Goal: Information Seeking & Learning: Learn about a topic

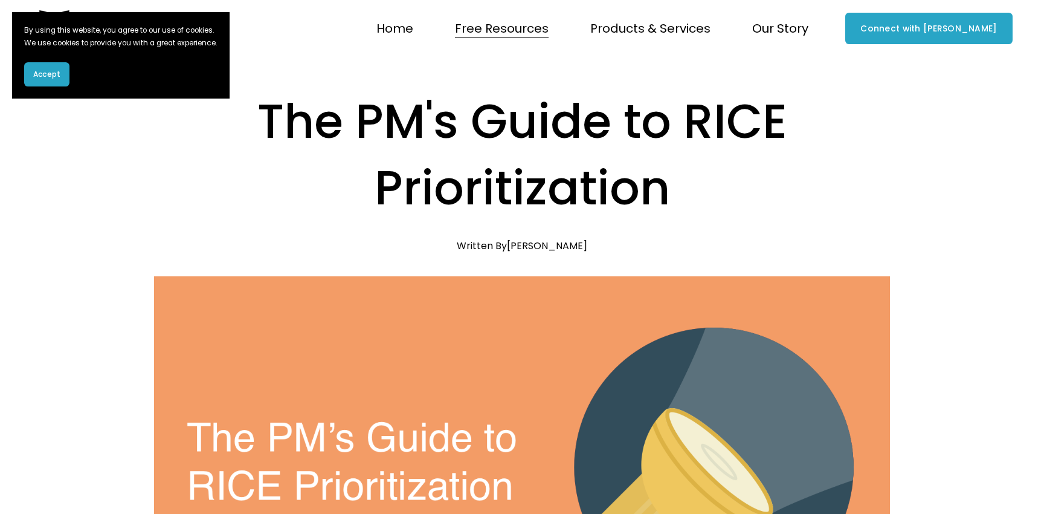
click at [52, 86] on button "Accept" at bounding box center [46, 74] width 45 height 24
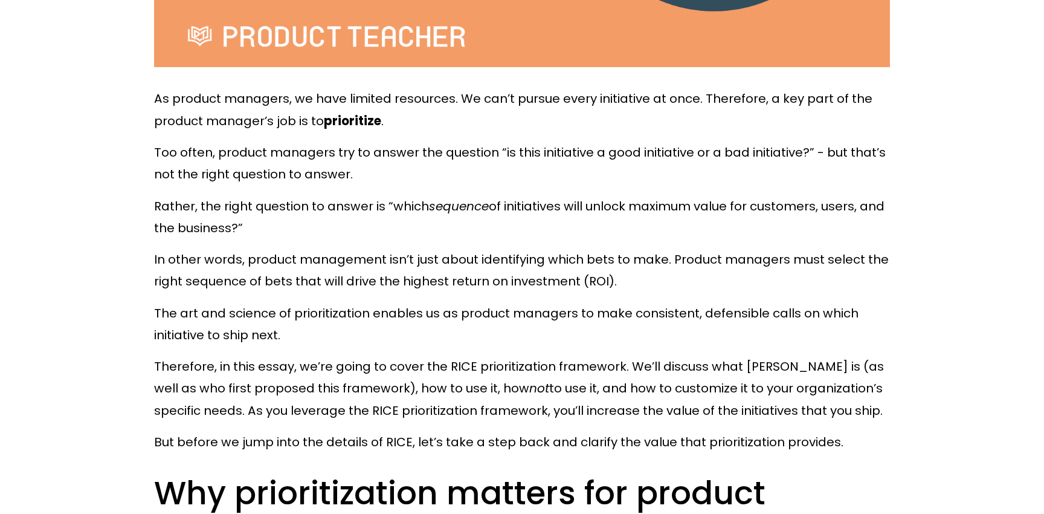
scroll to position [601, 0]
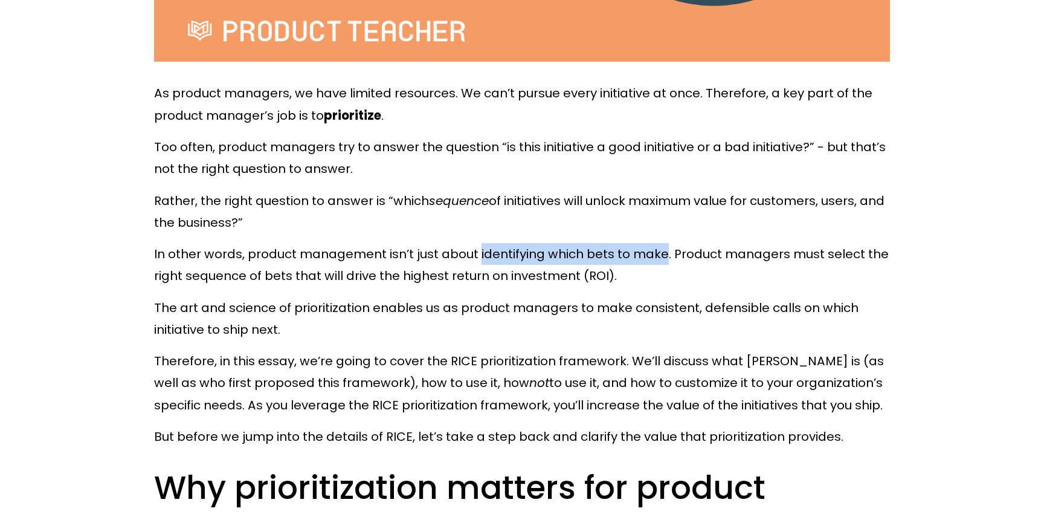
drag, startPoint x: 477, startPoint y: 251, endPoint x: 664, endPoint y: 251, distance: 186.1
click at [664, 251] on p "In other words, product management isn’t just about identifying which bets to m…" at bounding box center [522, 265] width 736 height 44
click at [782, 270] on p "In other words, product management isn’t just about identifying which bets to m…" at bounding box center [522, 265] width 736 height 44
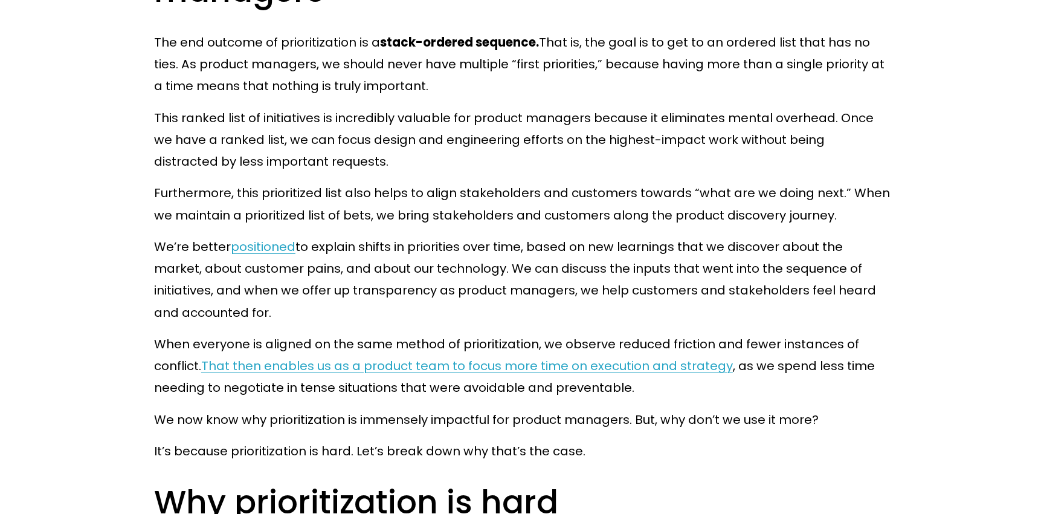
scroll to position [1137, 0]
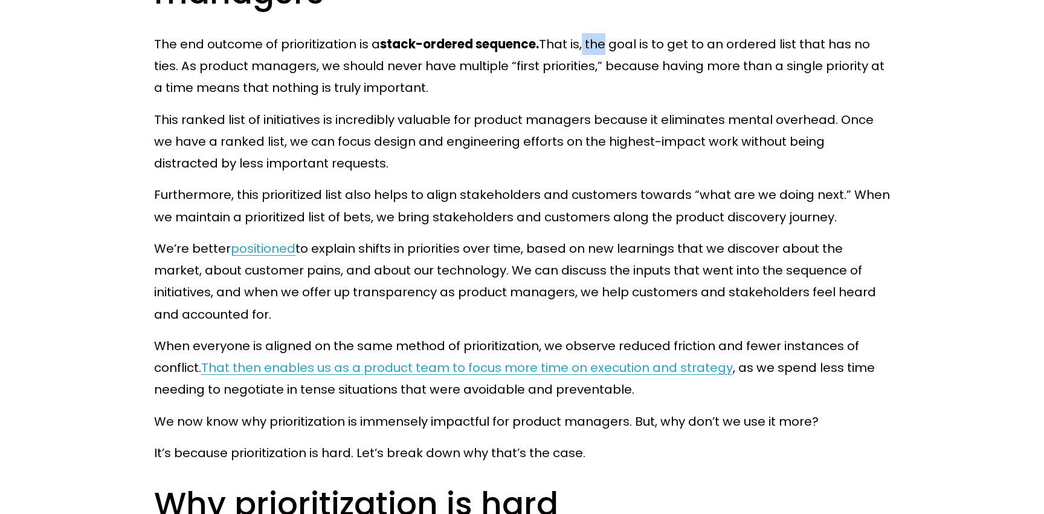
drag, startPoint x: 600, startPoint y: 44, endPoint x: 583, endPoint y: 44, distance: 16.9
click at [584, 44] on p "The end outcome of prioritization is a stack-ordered sequence. That is, the goa…" at bounding box center [522, 66] width 736 height 66
click at [600, 53] on p "The end outcome of prioritization is a stack-ordered sequence. That is, the goa…" at bounding box center [522, 66] width 736 height 66
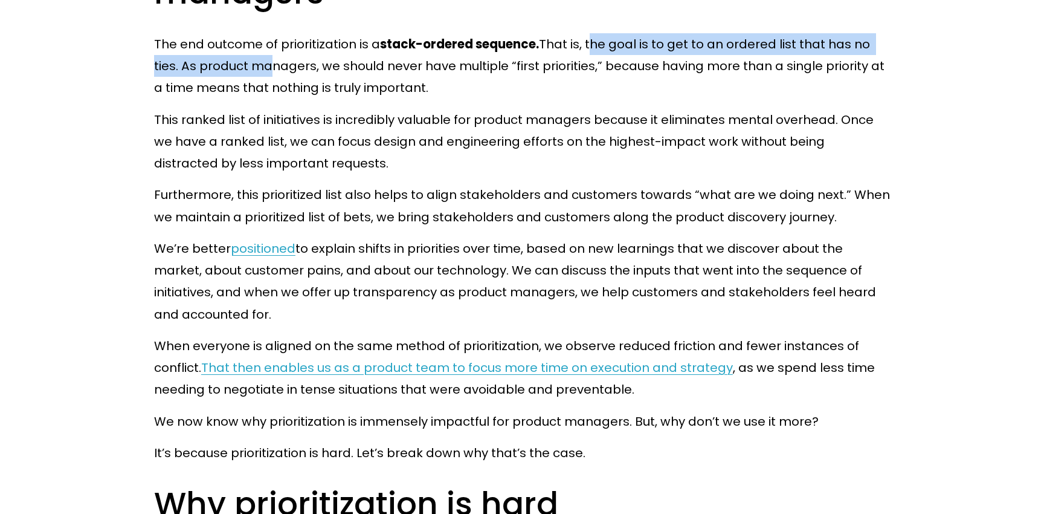
drag, startPoint x: 588, startPoint y: 41, endPoint x: 264, endPoint y: 70, distance: 325.2
click at [264, 71] on p "The end outcome of prioritization is a stack-ordered sequence. That is, the goa…" at bounding box center [522, 66] width 736 height 66
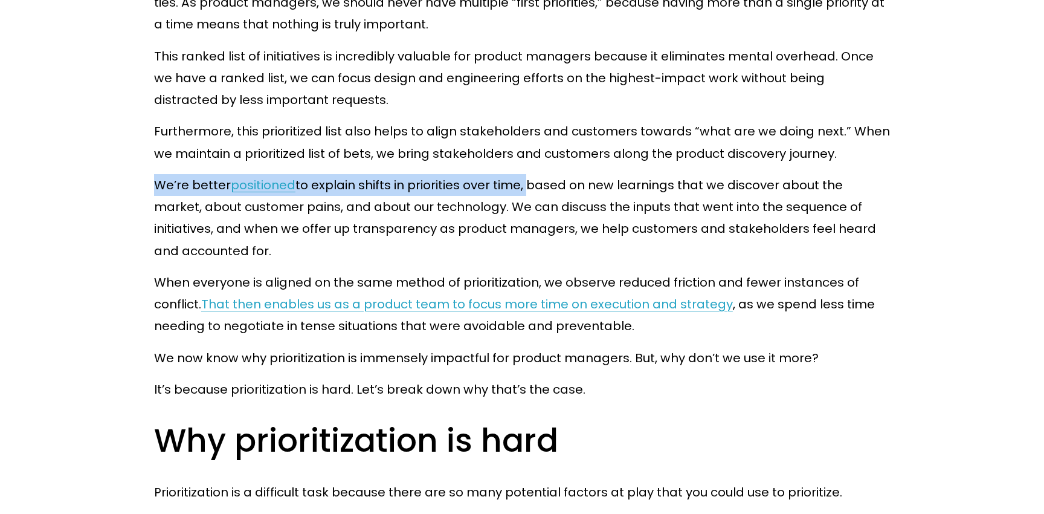
drag, startPoint x: 155, startPoint y: 185, endPoint x: 526, endPoint y: 179, distance: 370.5
click at [526, 179] on p "We’re better positioned to explain shifts in priorities over time, based on new…" at bounding box center [522, 218] width 736 height 88
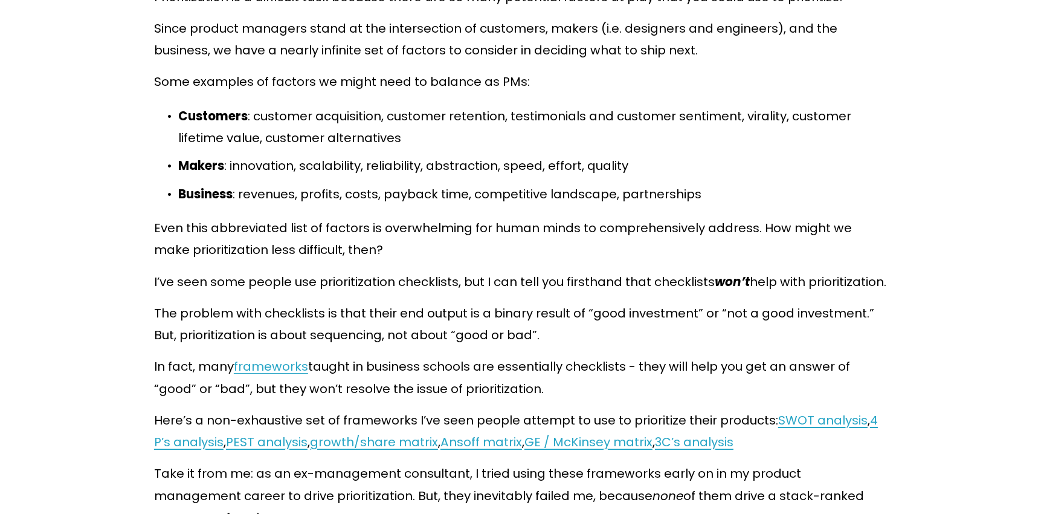
scroll to position [1702, 0]
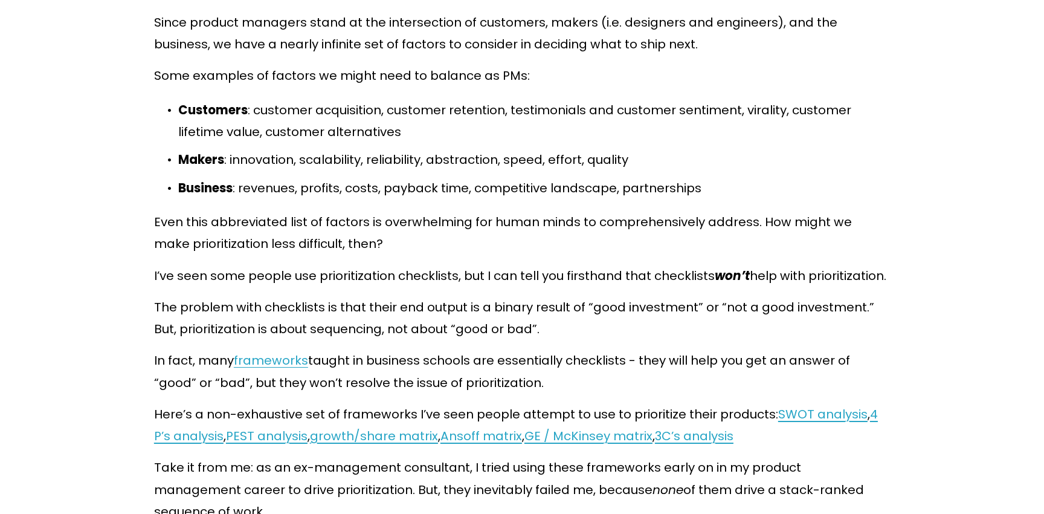
click at [231, 227] on p "Even this abbreviated list of factors is overwhelming for human minds to compre…" at bounding box center [522, 233] width 736 height 44
click at [760, 315] on p "The problem with checklists is that their end output is a binary result of “goo…" at bounding box center [522, 318] width 736 height 44
click at [627, 379] on p "In fact, many frameworks taught in business schools are essentially checklists …" at bounding box center [522, 371] width 736 height 44
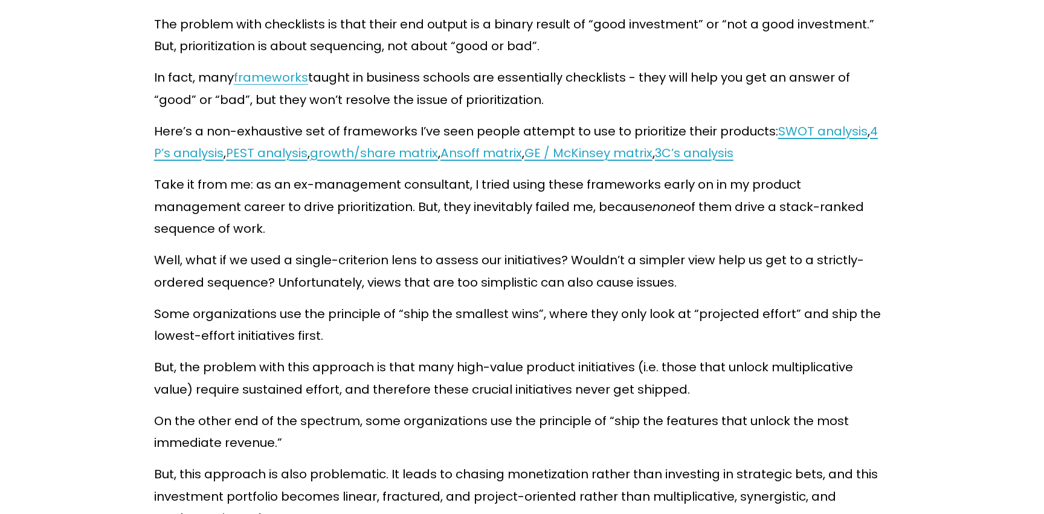
scroll to position [1986, 0]
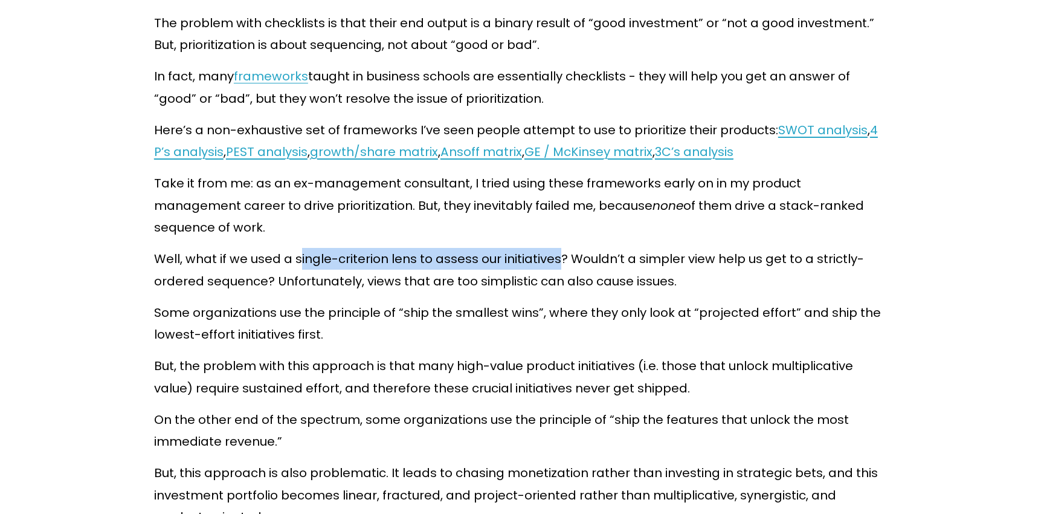
drag, startPoint x: 298, startPoint y: 237, endPoint x: 558, endPoint y: 242, distance: 259.9
click at [558, 248] on p "Well, what if we used a single-criterion lens to assess our initiatives? Wouldn…" at bounding box center [522, 270] width 736 height 44
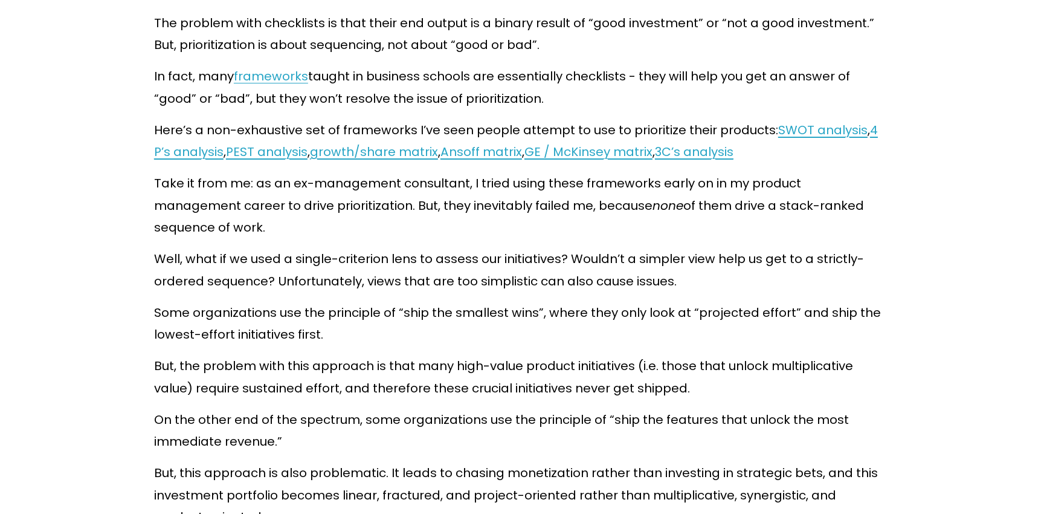
click at [596, 256] on p "Well, what if we used a single-criterion lens to assess our initiatives? Wouldn…" at bounding box center [522, 270] width 736 height 44
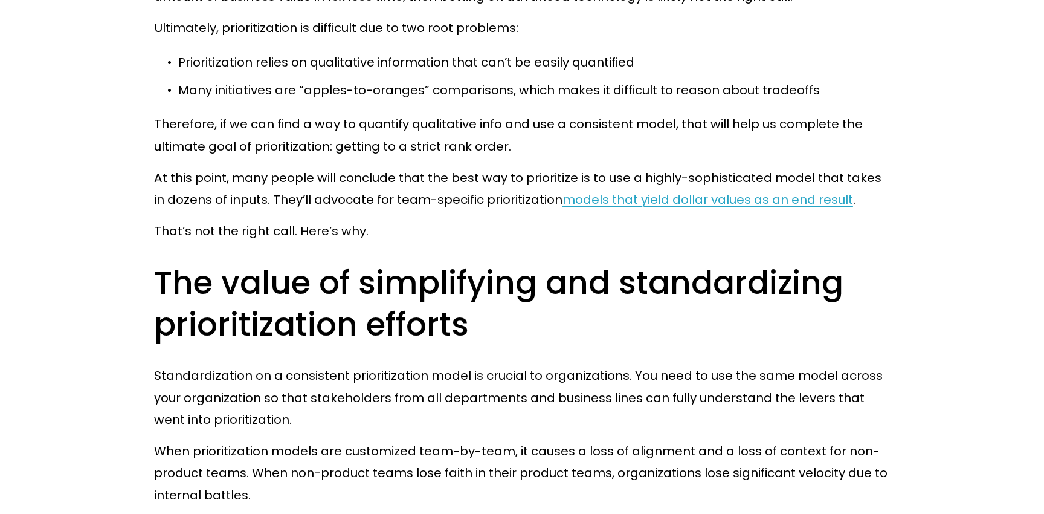
scroll to position [2619, 0]
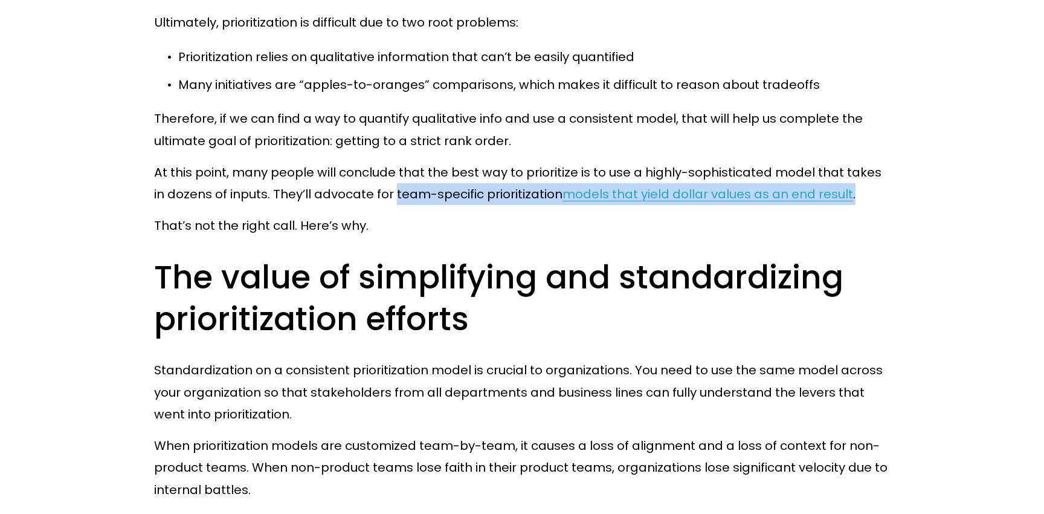
drag, startPoint x: 842, startPoint y: 173, endPoint x: 381, endPoint y: 169, distance: 461.2
click at [381, 169] on p "At this point, many people will conclude that the best way to prioritize is to …" at bounding box center [522, 183] width 736 height 44
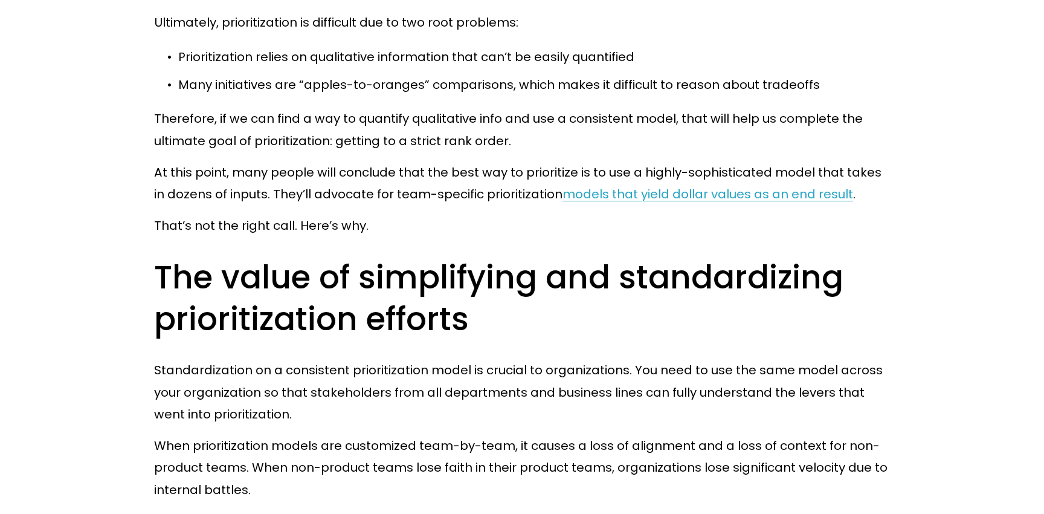
click at [642, 284] on h2 "The value of simplifying and standardizing prioritization efforts" at bounding box center [522, 298] width 736 height 84
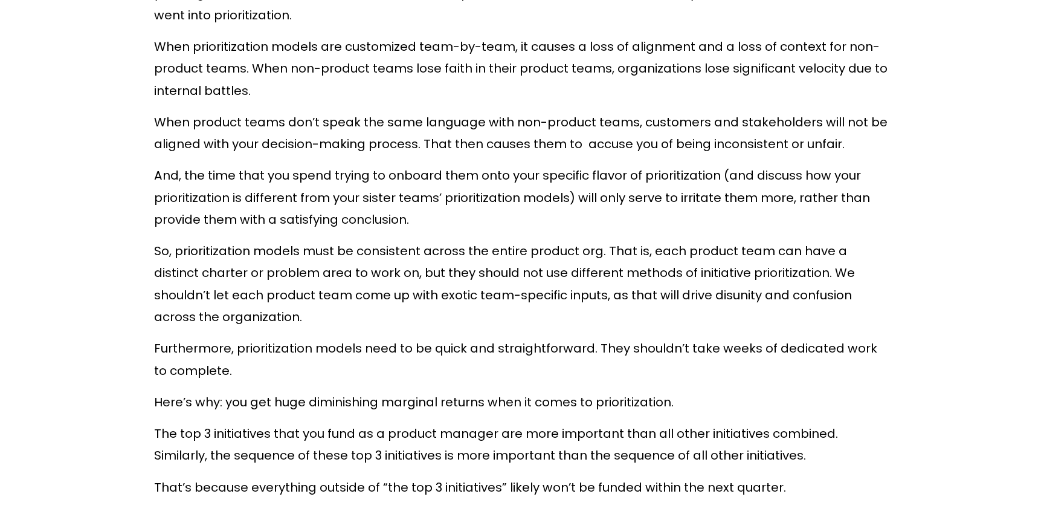
scroll to position [3022, 0]
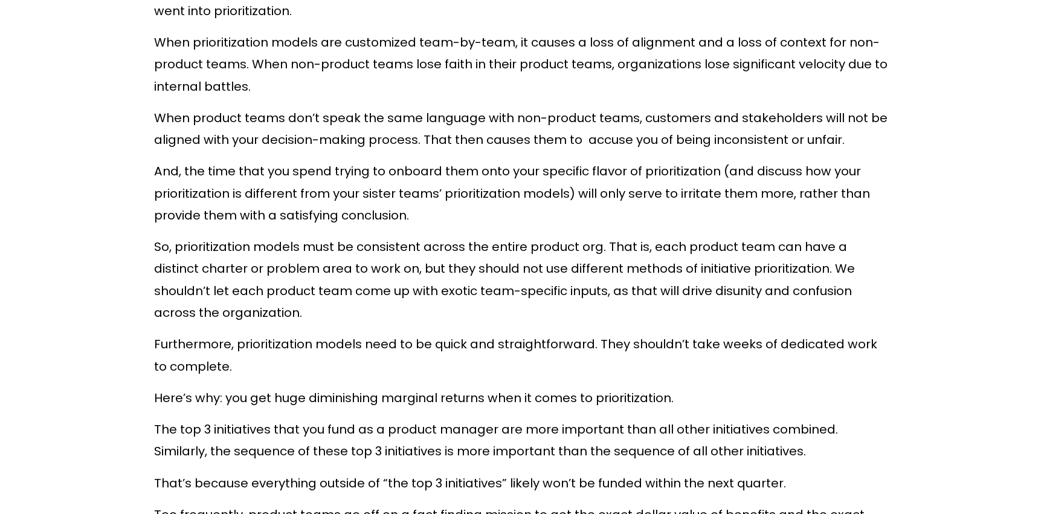
click at [375, 270] on p "So, prioritization models must be consistent across the entire product org. Tha…" at bounding box center [522, 280] width 736 height 88
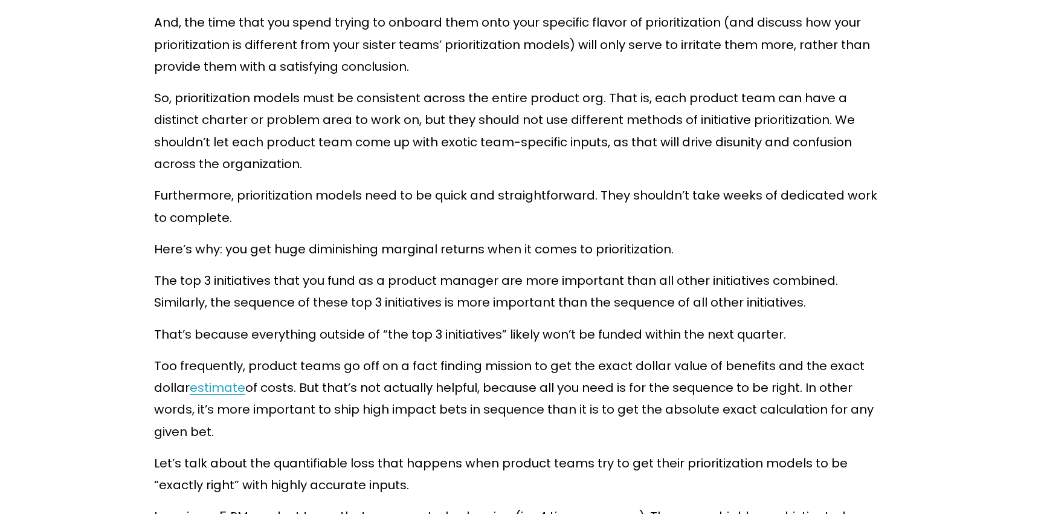
scroll to position [3172, 0]
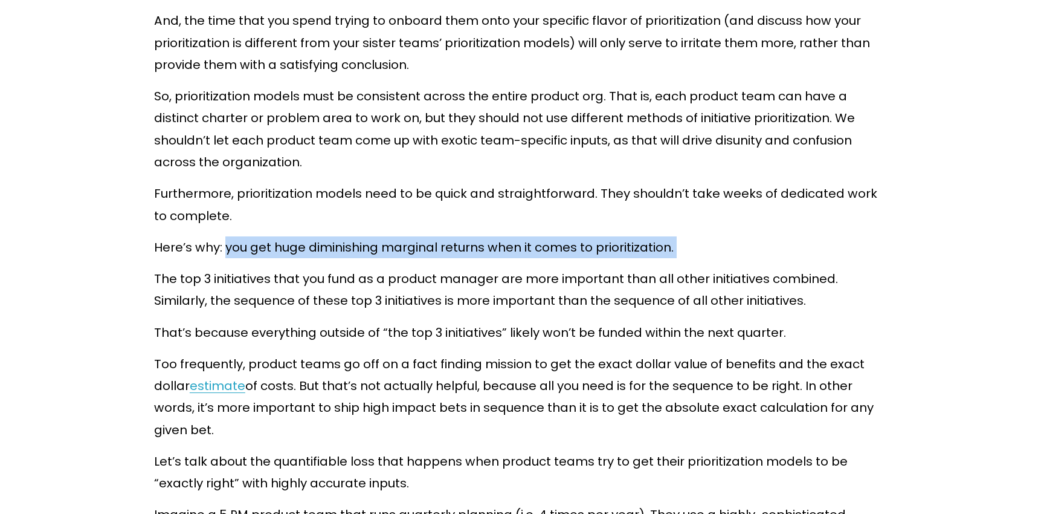
drag, startPoint x: 224, startPoint y: 229, endPoint x: 667, endPoint y: 238, distance: 443.7
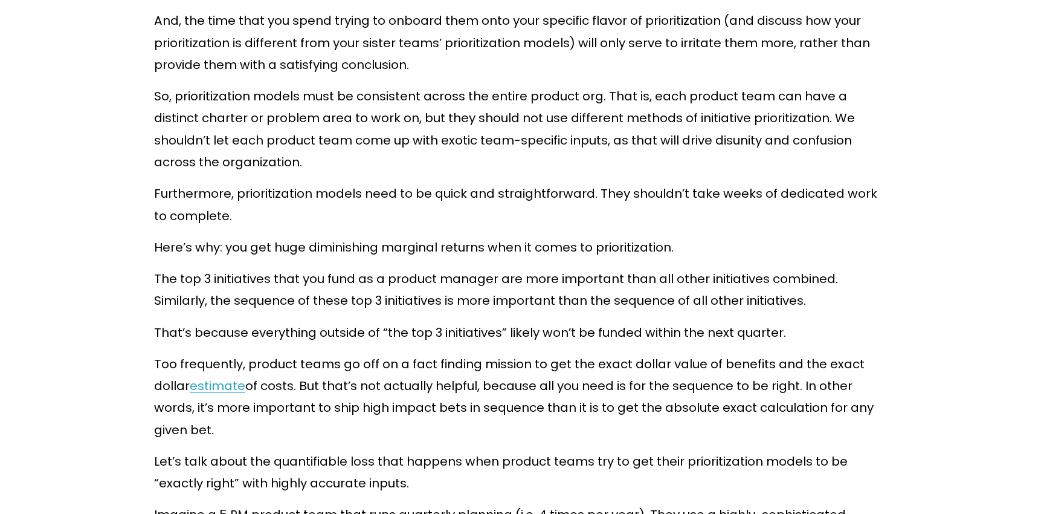
click at [650, 322] on p "That’s because everything outside of “the top 3 initiatives” likely won’t be fu…" at bounding box center [522, 333] width 736 height 22
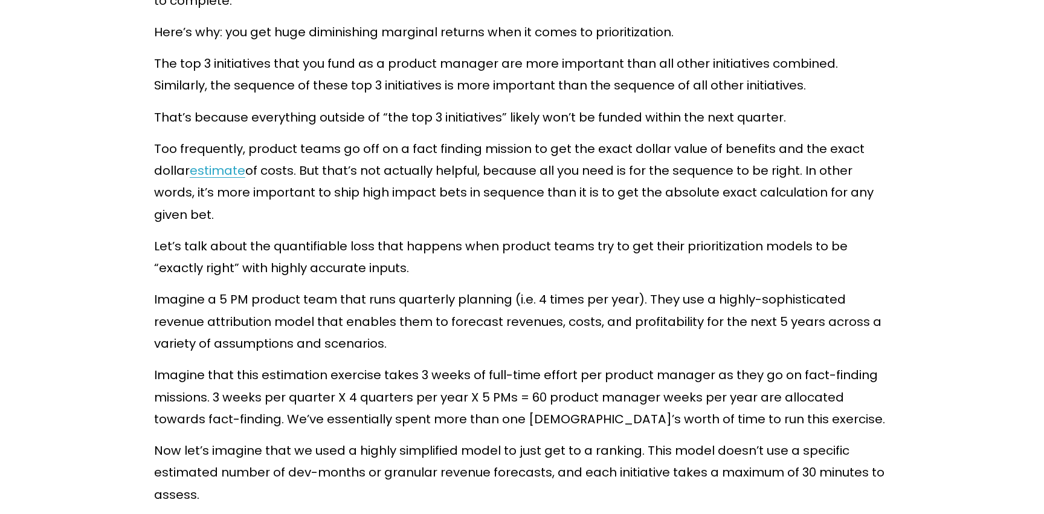
scroll to position [3390, 0]
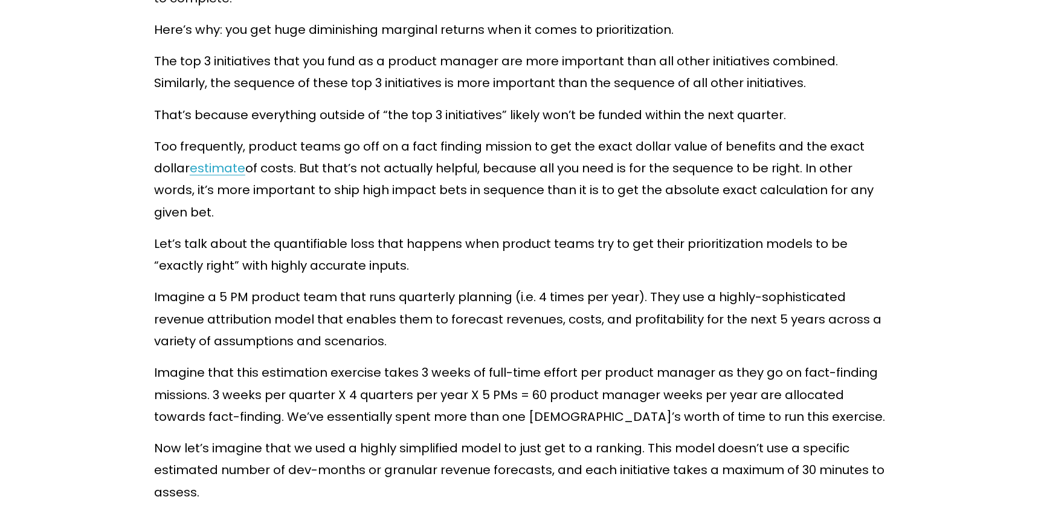
drag, startPoint x: 196, startPoint y: 167, endPoint x: 221, endPoint y: 188, distance: 32.6
click at [221, 188] on p "Too frequently, product teams go off on a fact finding mission to get the exact…" at bounding box center [522, 179] width 736 height 88
click at [606, 184] on p "Too frequently, product teams go off on a fact finding mission to get the exact…" at bounding box center [522, 179] width 736 height 88
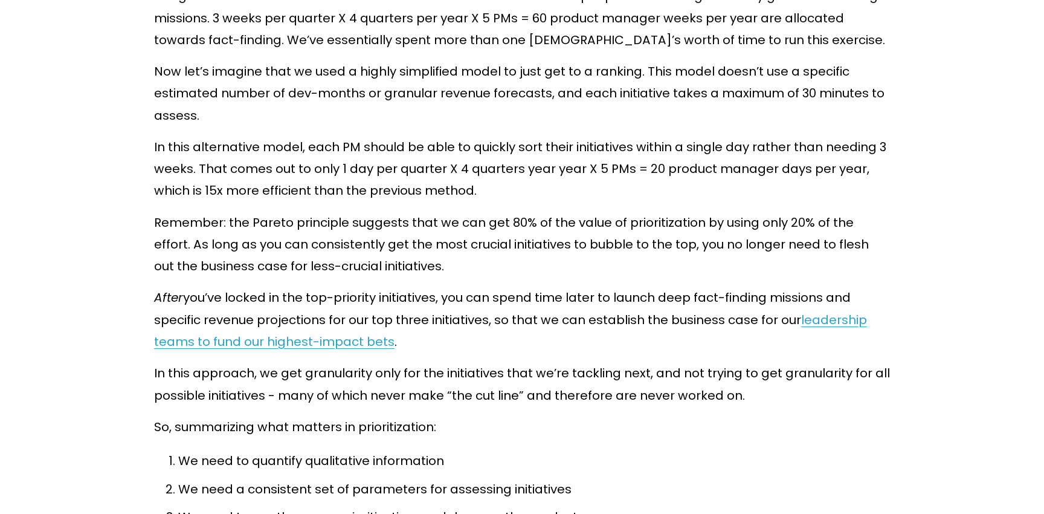
scroll to position [3760, 0]
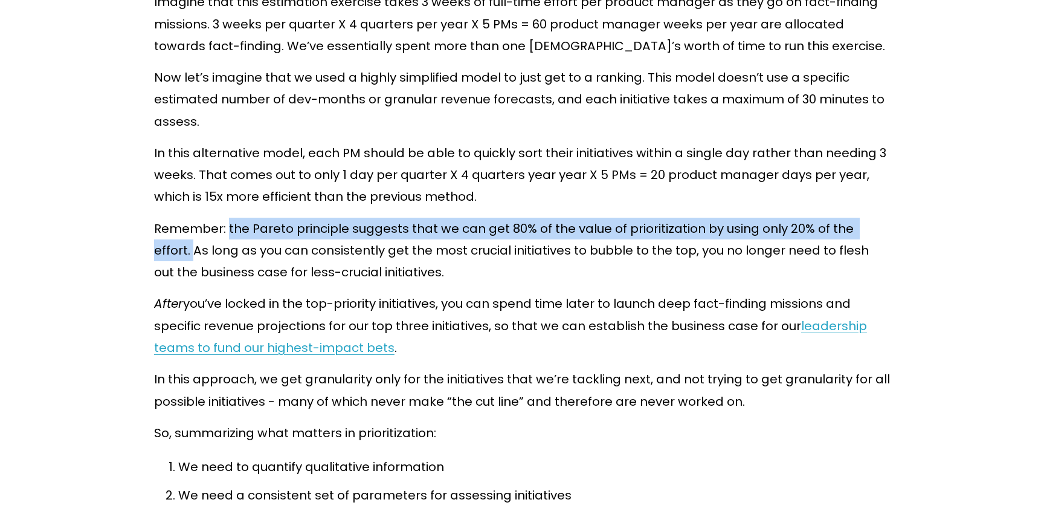
drag, startPoint x: 228, startPoint y: 204, endPoint x: 923, endPoint y: 205, distance: 695.6
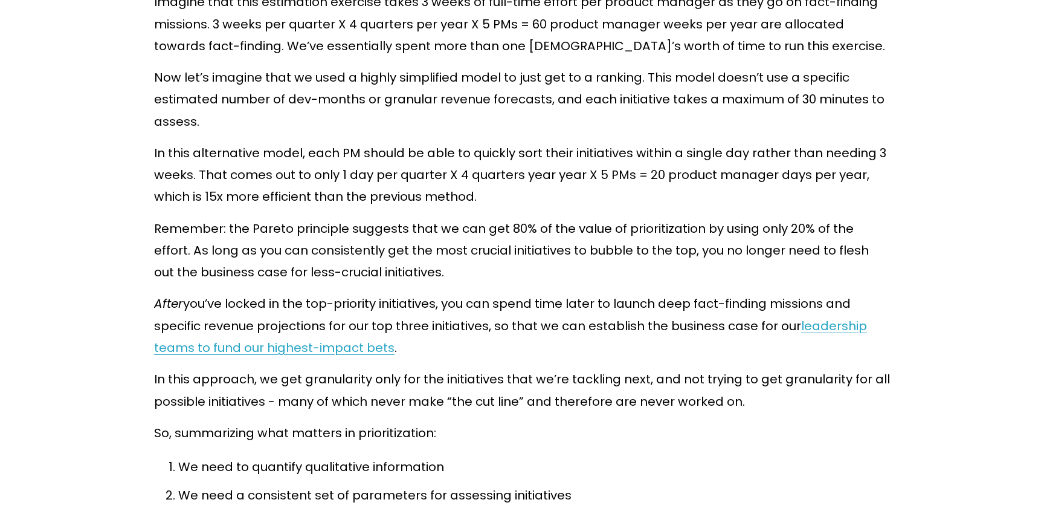
click at [739, 254] on p "Remember: the Pareto principle suggests that we can get 80% of the value of pri…" at bounding box center [522, 251] width 736 height 66
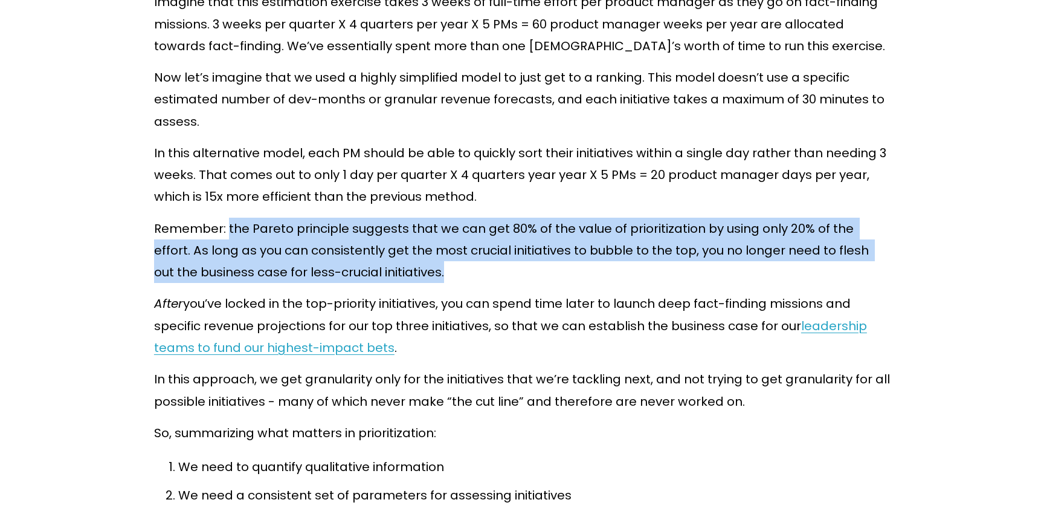
drag, startPoint x: 228, startPoint y: 204, endPoint x: 401, endPoint y: 256, distance: 180.3
click at [401, 256] on p "Remember: the Pareto principle suggests that we can get 80% of the value of pri…" at bounding box center [522, 251] width 736 height 66
copy p "the Pareto principle suggests that we can get 80% of the value of prioritizatio…"
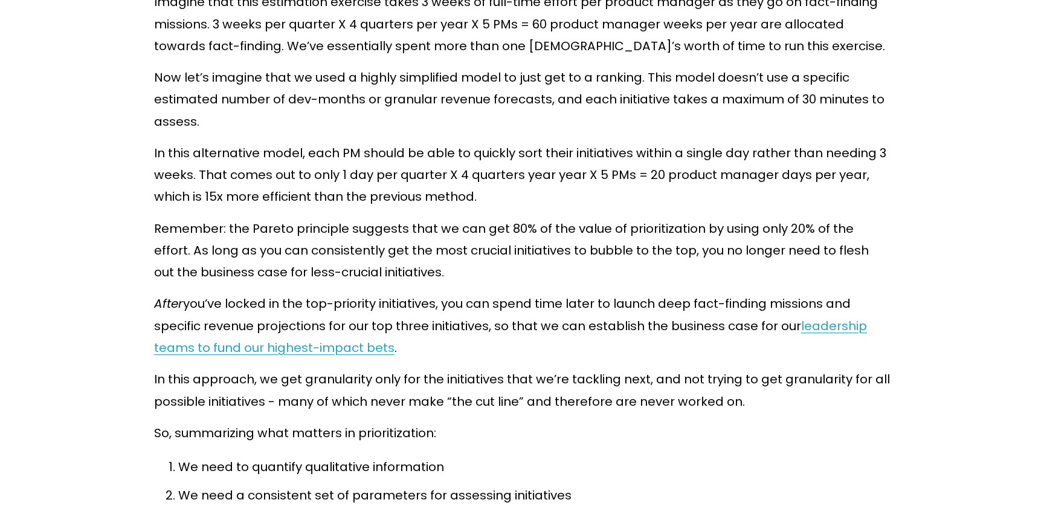
click at [566, 345] on div "As product managers, we have limited resources. We can’t pursue every initiativ…" at bounding box center [522, 498] width 736 height 7151
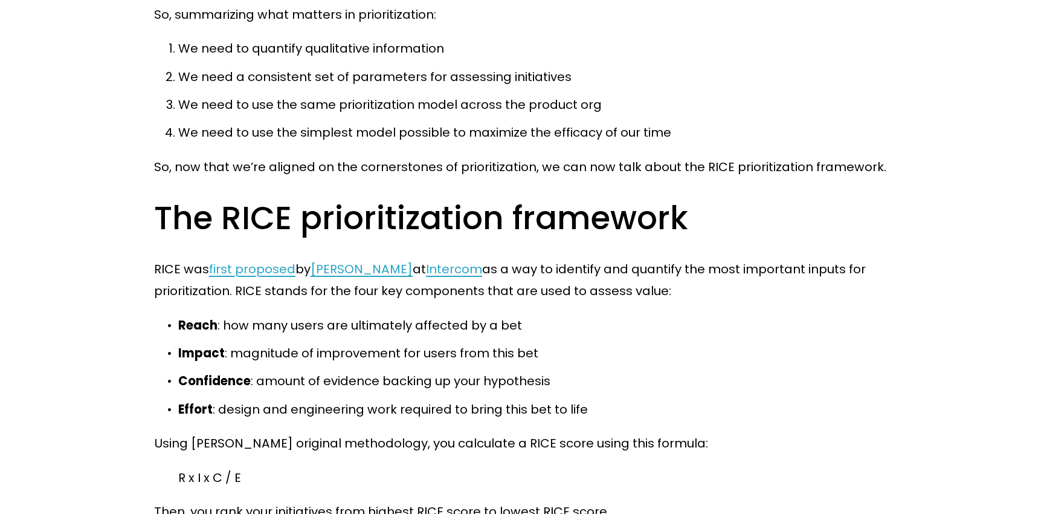
scroll to position [4236, 0]
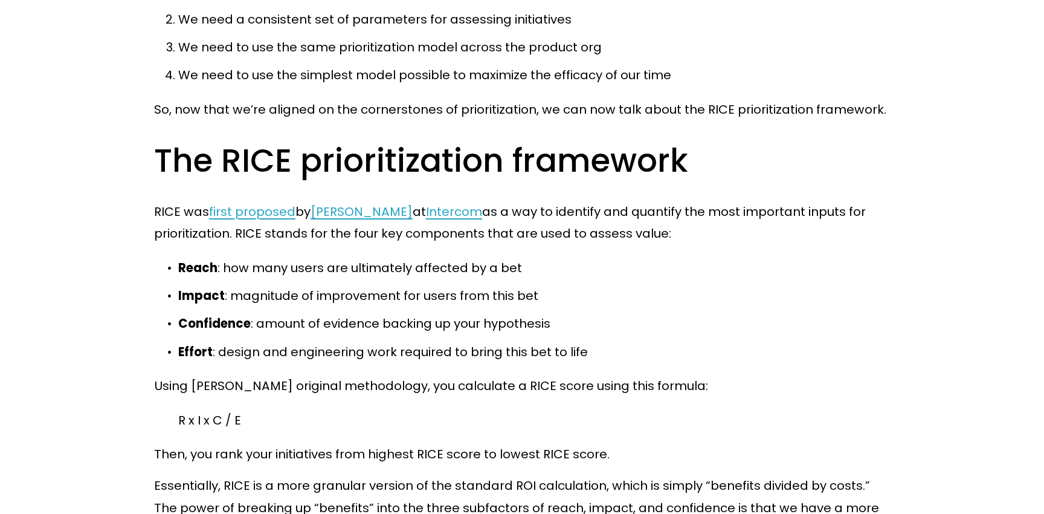
click at [598, 383] on div "As product managers, we have limited resources. We can’t pursue every initiativ…" at bounding box center [522, 22] width 736 height 7151
click at [769, 285] on p "Impact : magnitude of improvement for users from this bet" at bounding box center [534, 296] width 712 height 22
click at [578, 345] on div "As product managers, we have limited resources. We can’t pursue every initiativ…" at bounding box center [522, 22] width 736 height 7151
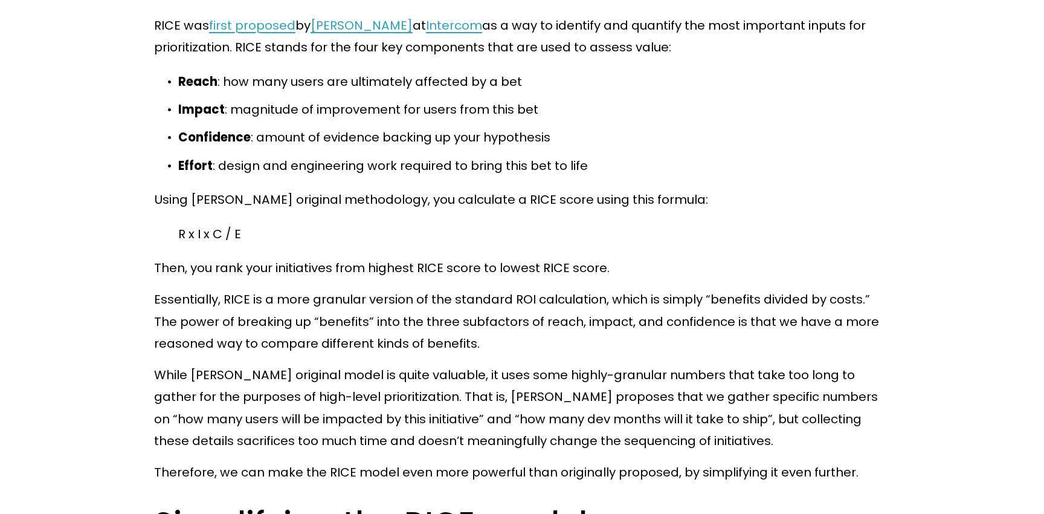
scroll to position [4420, 0]
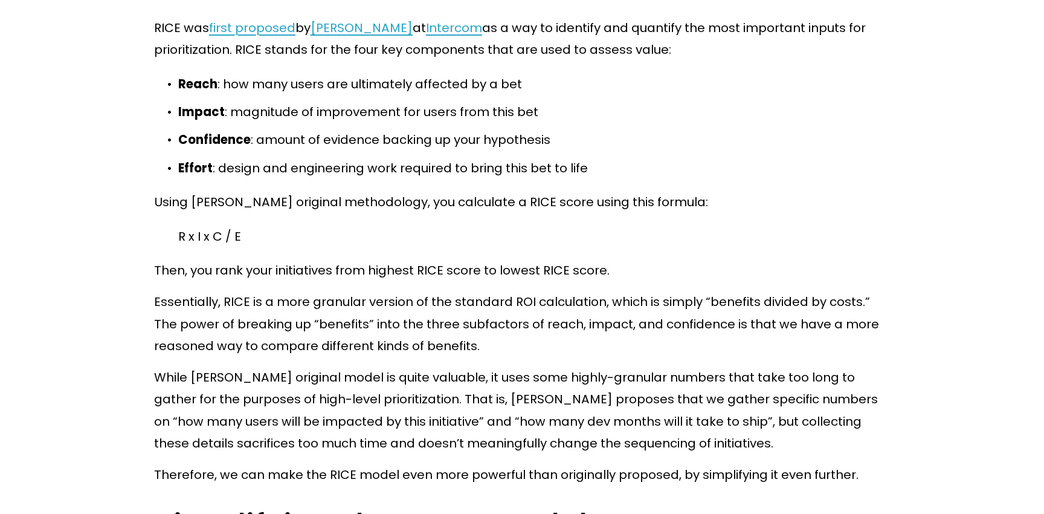
click at [725, 291] on p "Essentially, RICE is a more granular version of the standard ROI calculation, w…" at bounding box center [522, 324] width 736 height 66
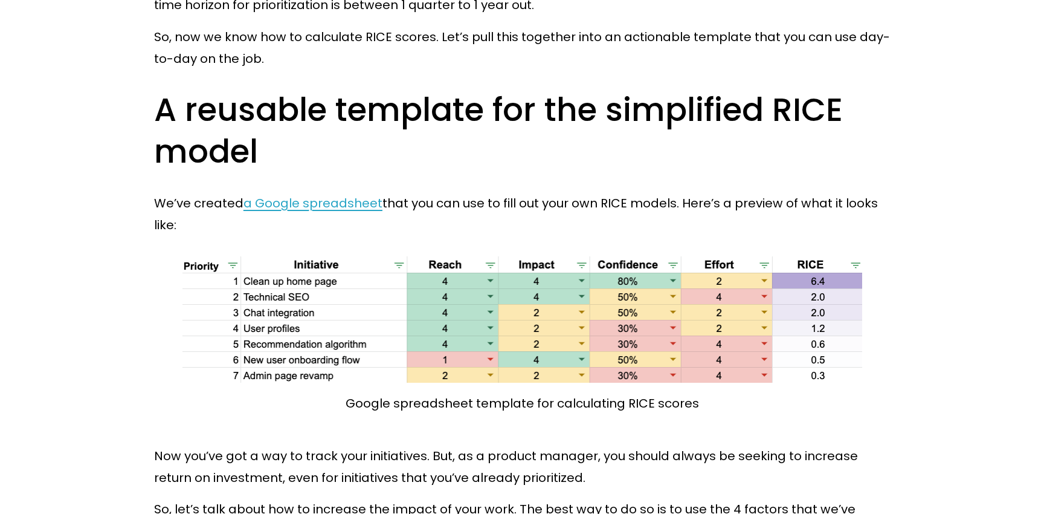
scroll to position [7599, 0]
